Goal: Task Accomplishment & Management: Manage account settings

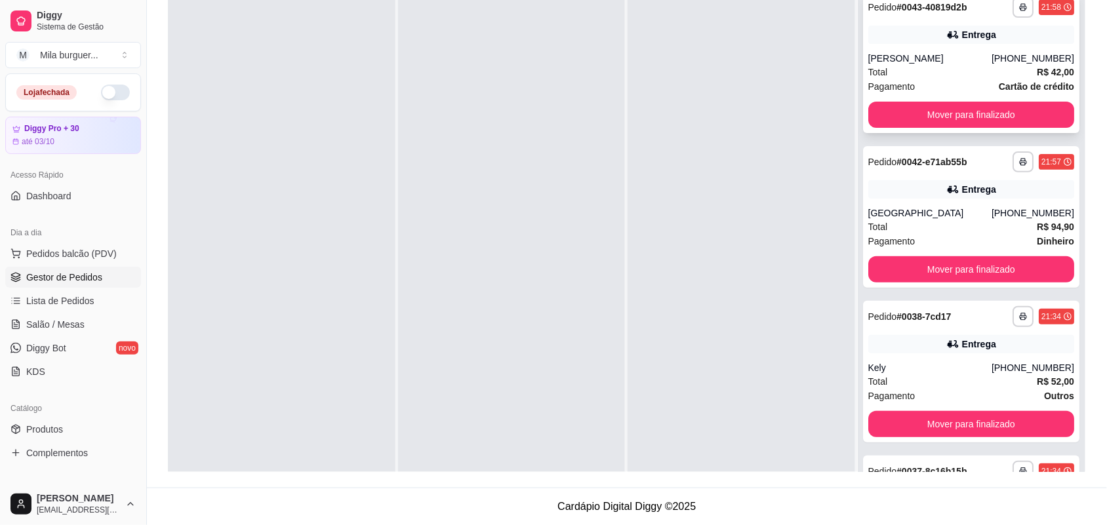
click at [915, 57] on div "[PERSON_NAME]" at bounding box center [929, 58] width 123 height 13
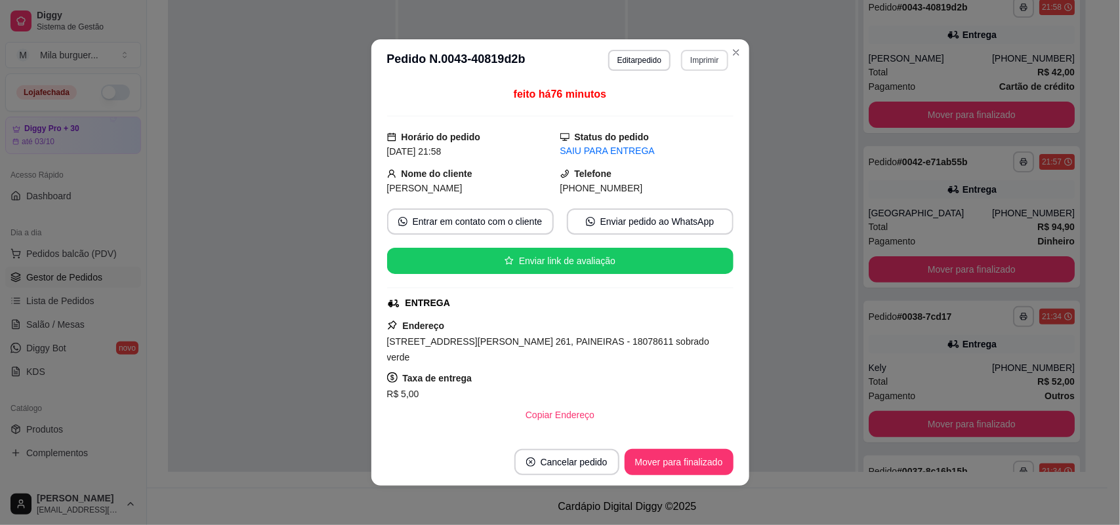
click at [684, 57] on button "Imprimir" at bounding box center [704, 60] width 47 height 21
click at [676, 107] on button "IMPRESSORA" at bounding box center [675, 106] width 95 height 21
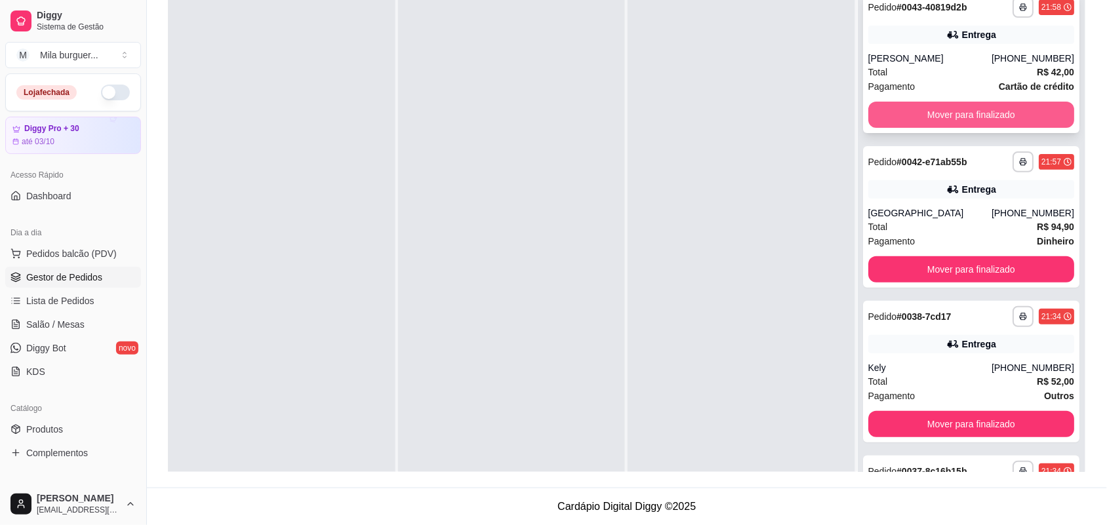
click at [896, 105] on button "Mover para finalizado" at bounding box center [971, 115] width 207 height 26
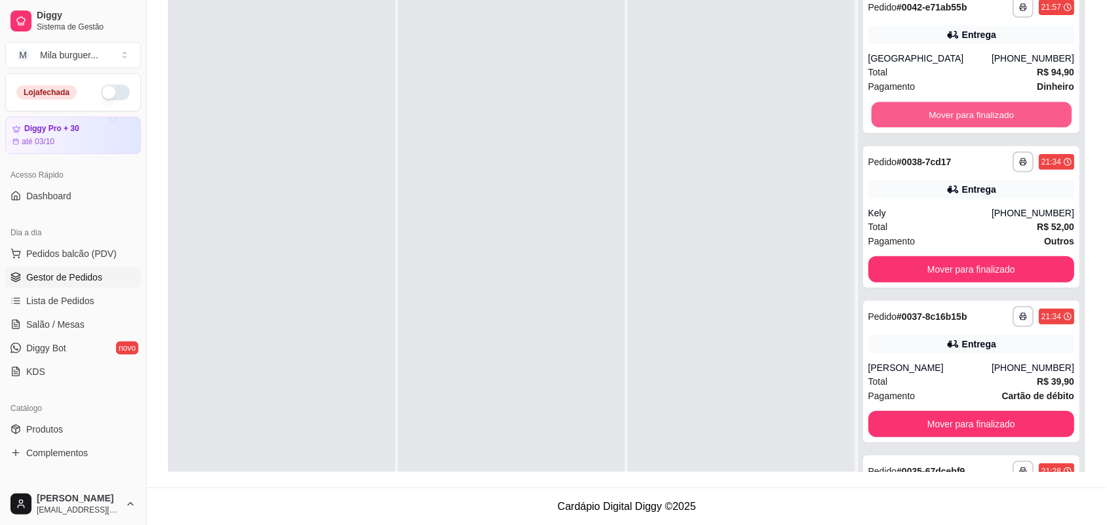
click at [895, 110] on button "Mover para finalizado" at bounding box center [971, 115] width 200 height 26
click at [895, 110] on button "Mover para finalizado" at bounding box center [971, 115] width 207 height 26
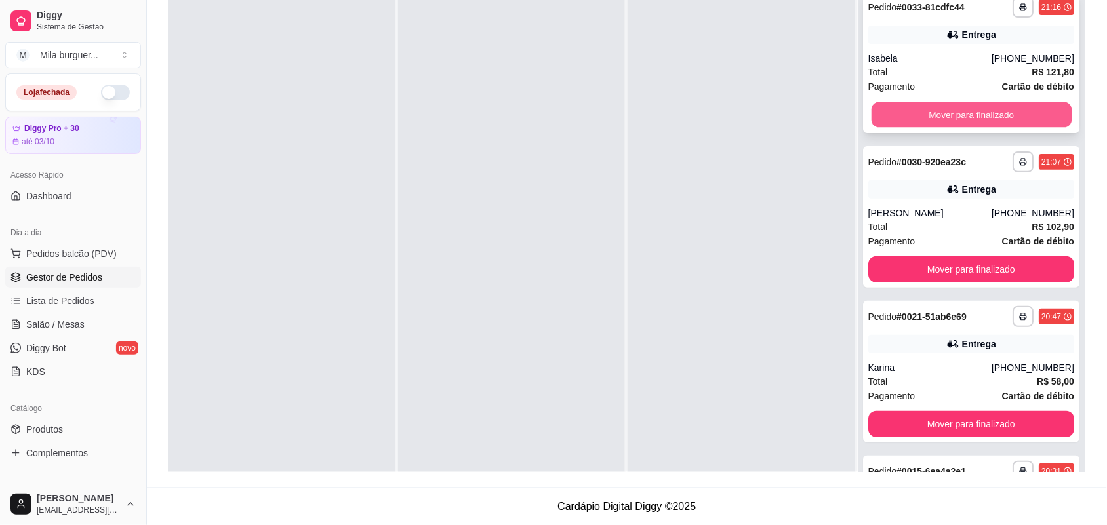
click at [894, 112] on button "Mover para finalizado" at bounding box center [971, 115] width 200 height 26
click at [894, 112] on button "Mover para finalizado" at bounding box center [971, 115] width 207 height 26
click at [894, 112] on button "Mover para finalizado" at bounding box center [971, 115] width 200 height 26
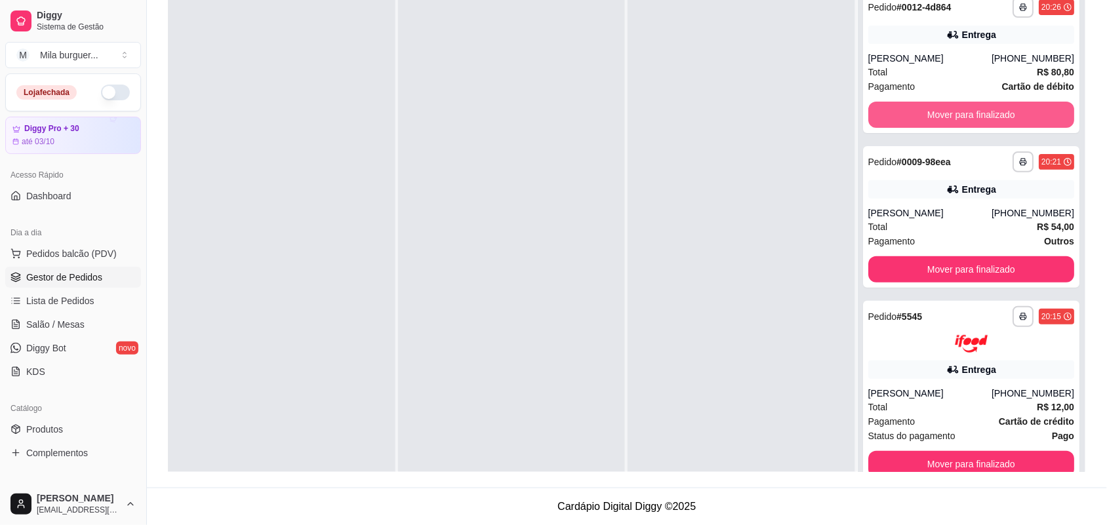
click at [894, 112] on button "Mover para finalizado" at bounding box center [971, 115] width 207 height 26
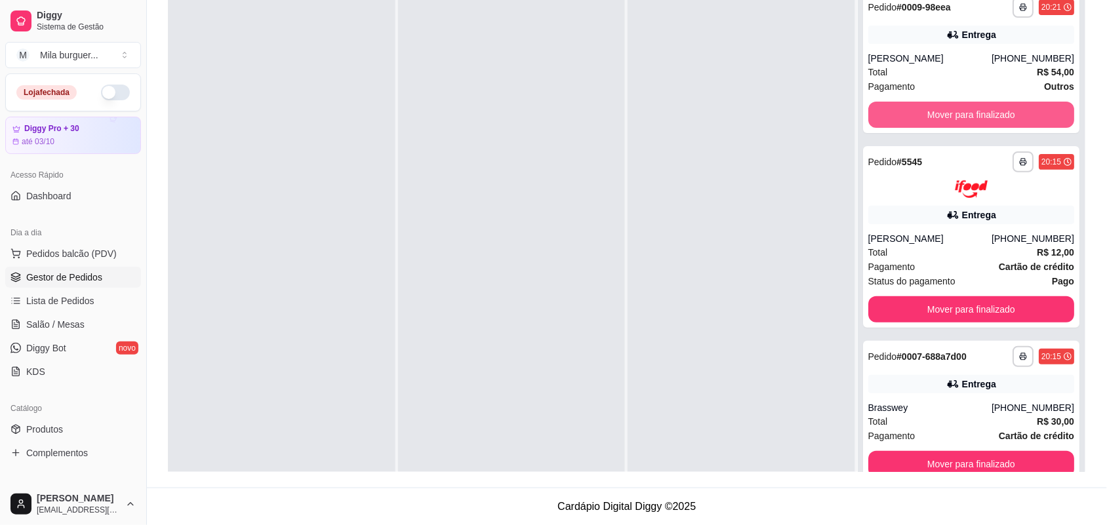
click at [894, 112] on button "Mover para finalizado" at bounding box center [971, 115] width 207 height 26
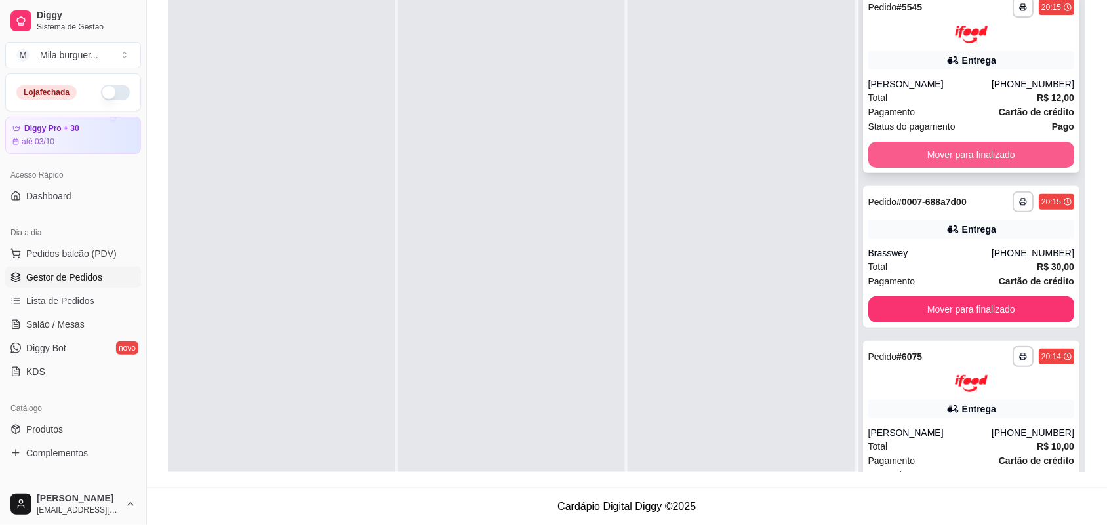
click at [900, 142] on button "Mover para finalizado" at bounding box center [971, 155] width 207 height 26
click at [900, 144] on button "Mover para finalizado" at bounding box center [971, 155] width 200 height 26
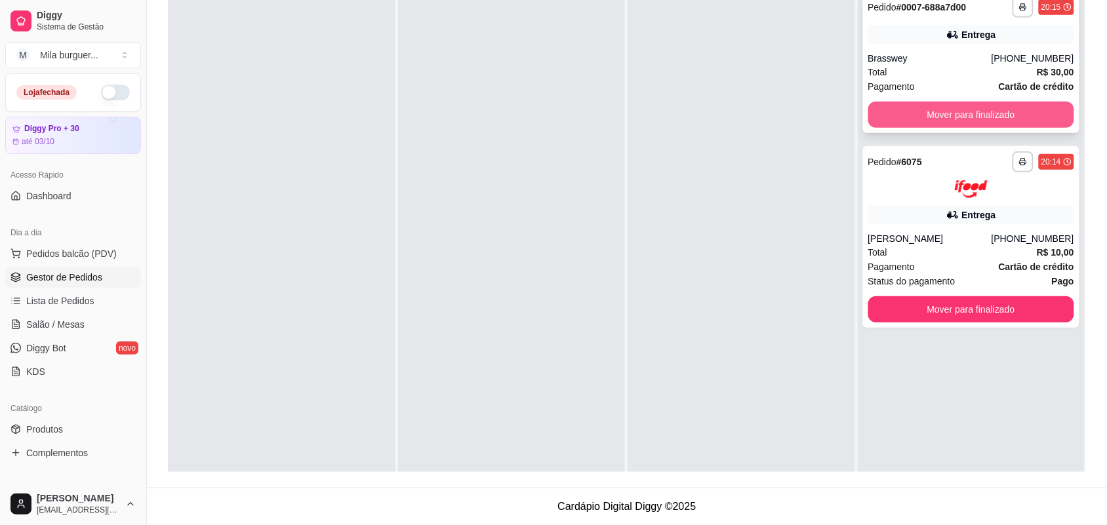
click at [902, 123] on button "Mover para finalizado" at bounding box center [971, 115] width 207 height 26
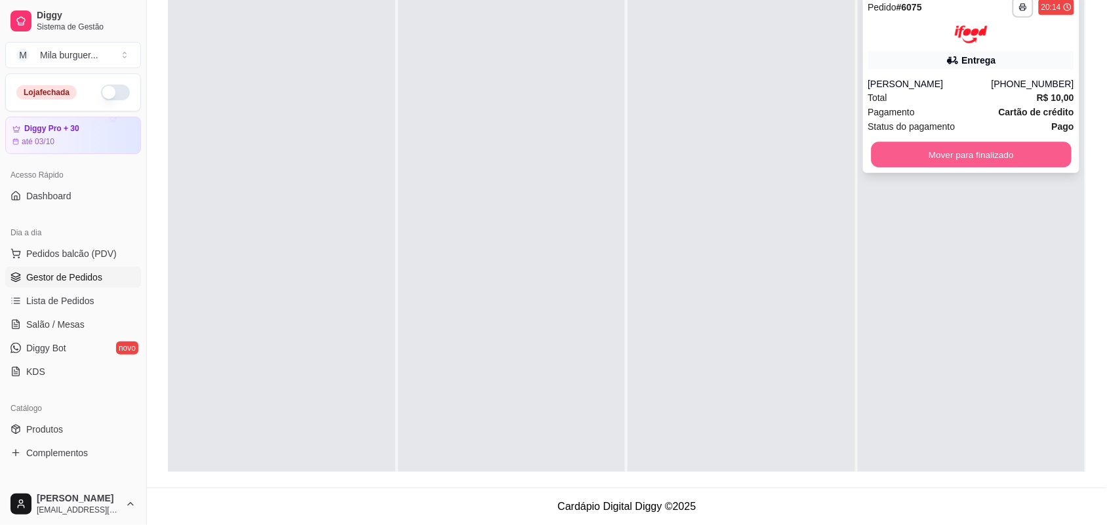
click at [905, 156] on button "Mover para finalizado" at bounding box center [971, 155] width 200 height 26
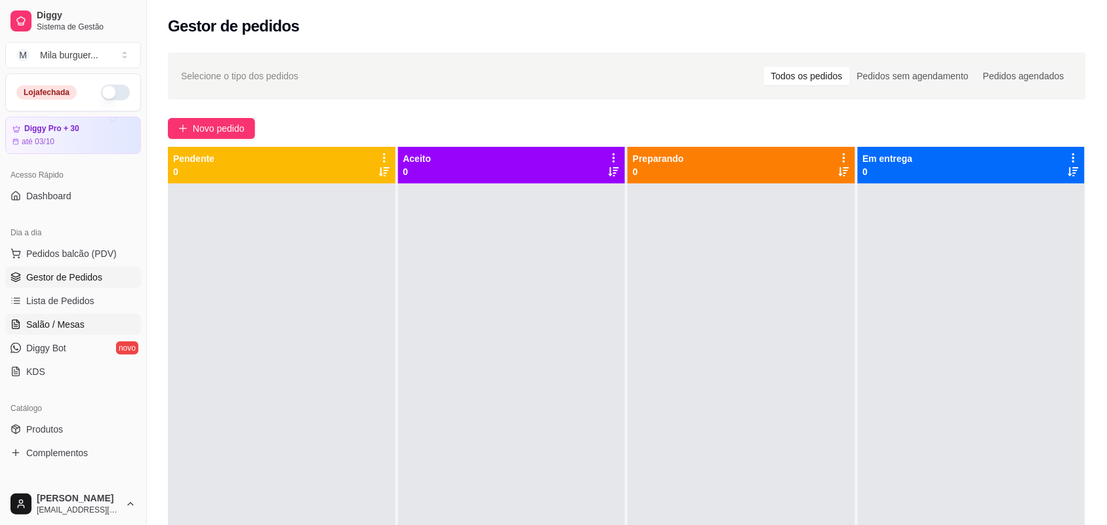
click at [56, 323] on span "Salão / Mesas" at bounding box center [55, 324] width 58 height 13
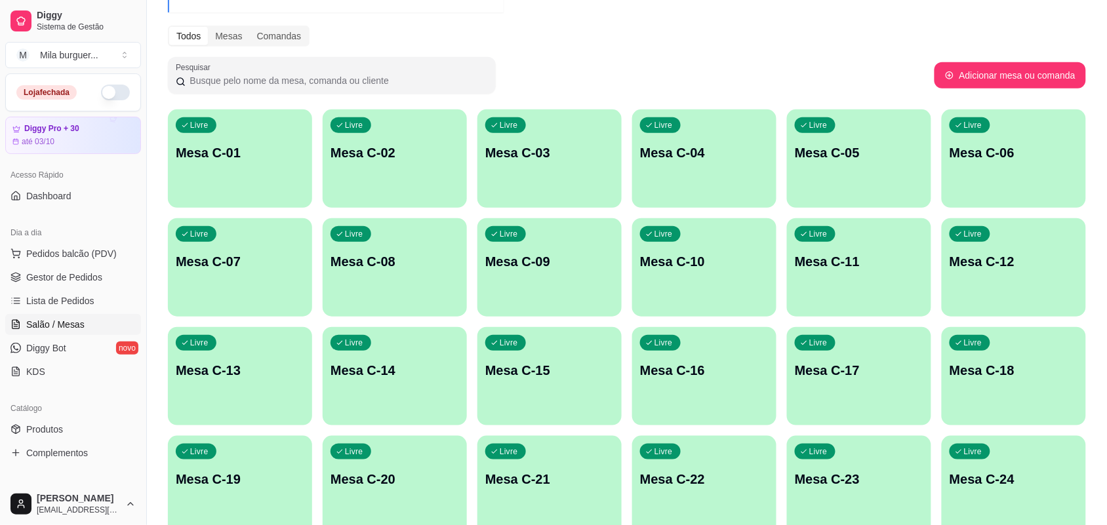
scroll to position [328, 0]
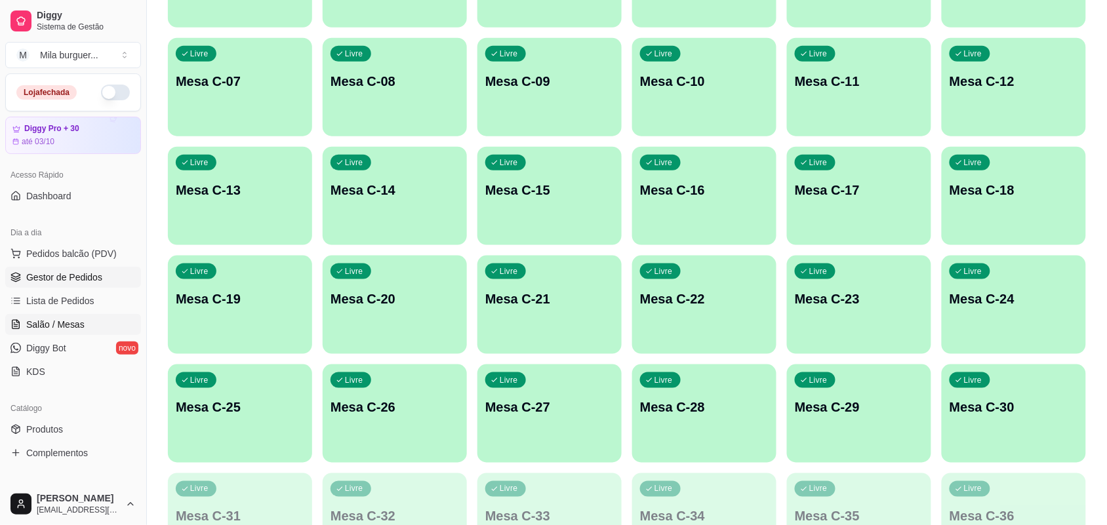
click at [79, 280] on span "Gestor de Pedidos" at bounding box center [64, 277] width 76 height 13
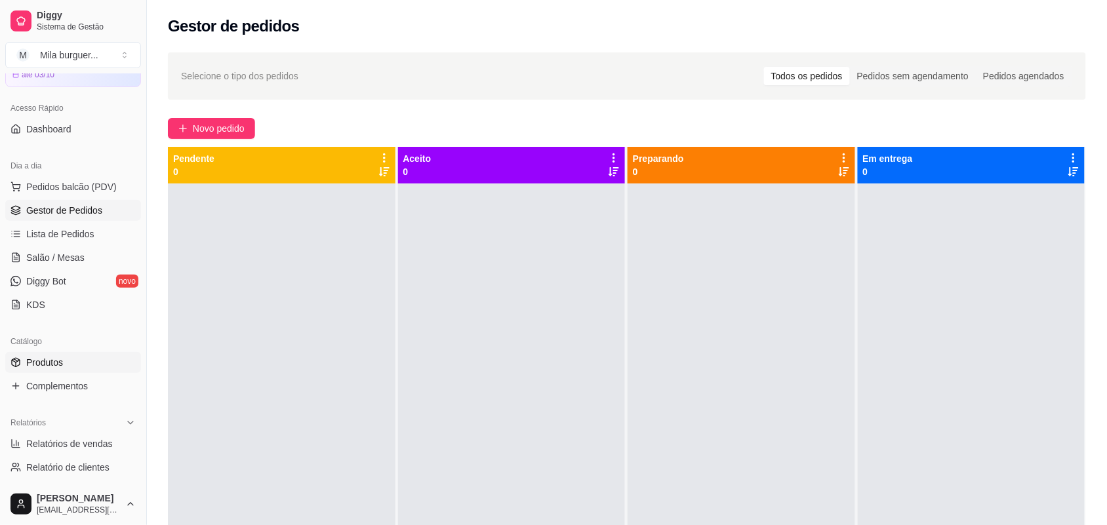
scroll to position [164, 0]
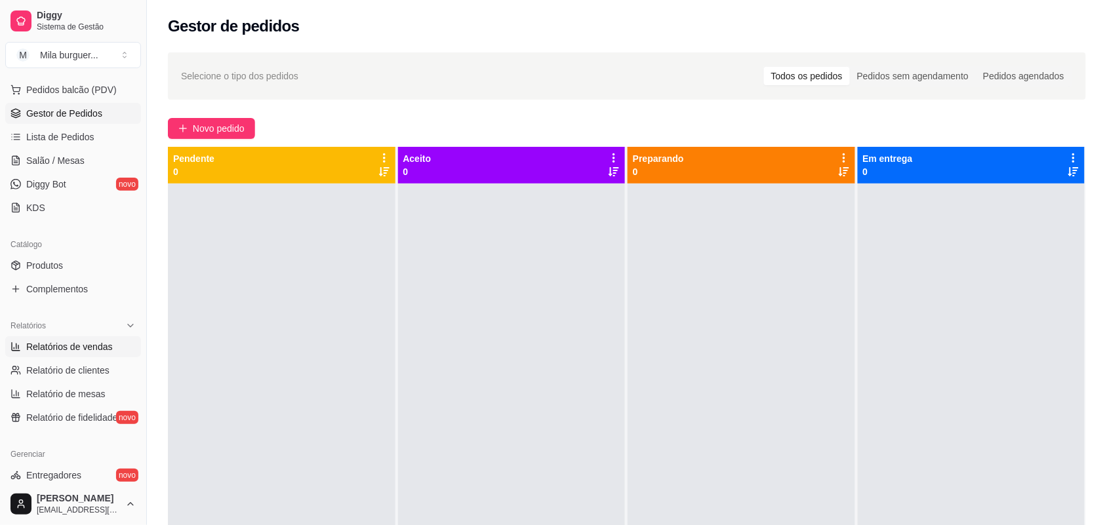
click at [79, 346] on span "Relatórios de vendas" at bounding box center [69, 346] width 87 height 13
select select "ALL"
select select "0"
